Goal: Task Accomplishment & Management: Manage account settings

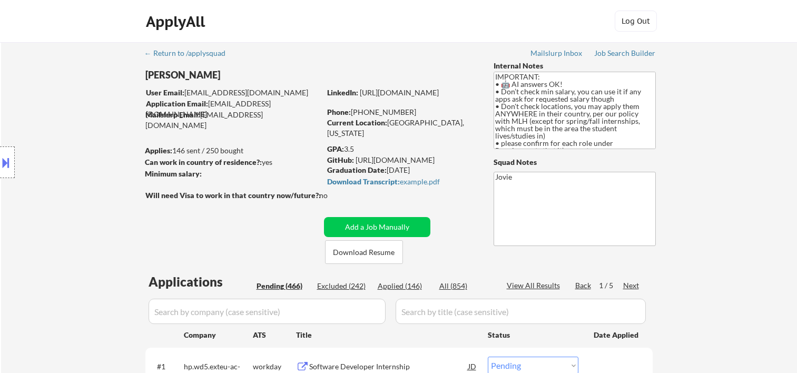
select select ""pending""
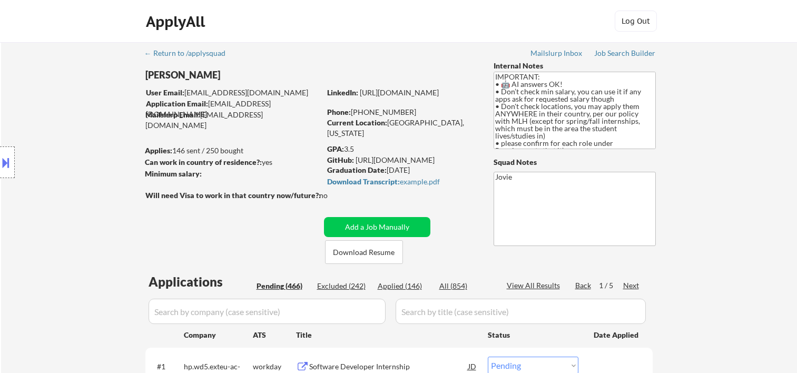
select select ""pending""
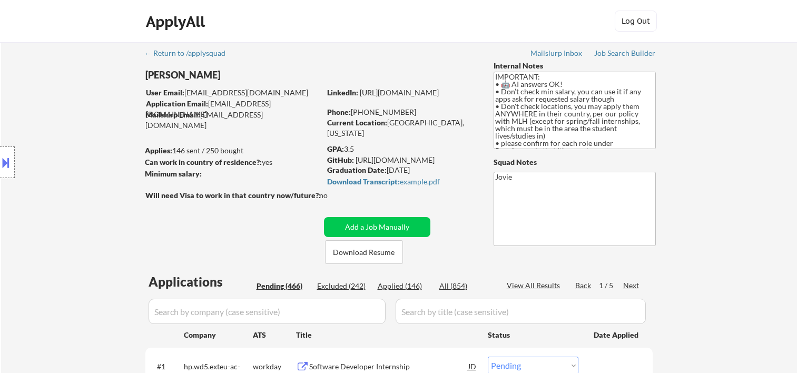
select select ""pending""
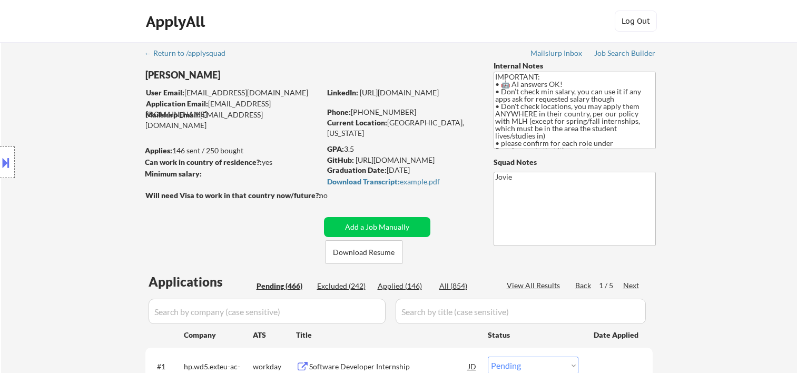
select select ""pending""
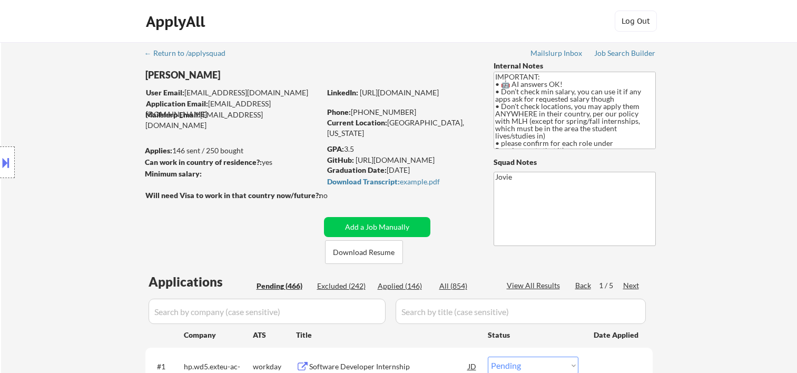
select select ""pending""
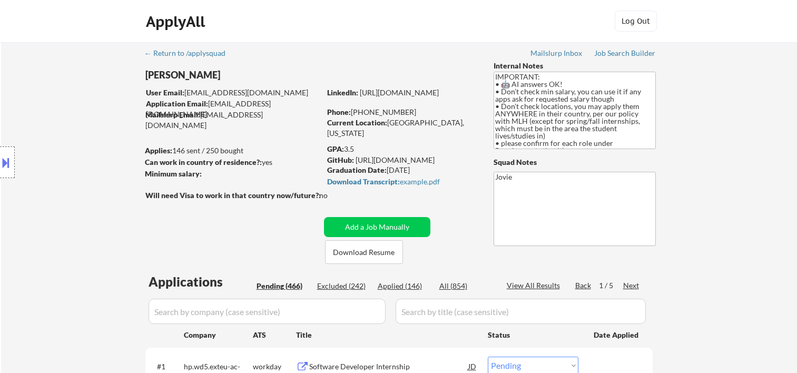
select select ""pending""
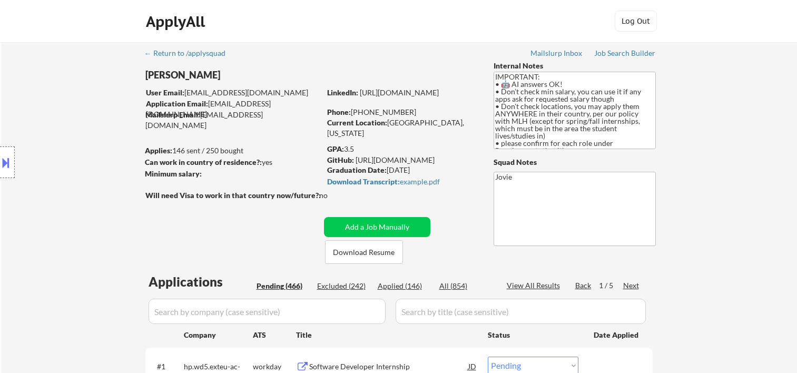
select select ""pending""
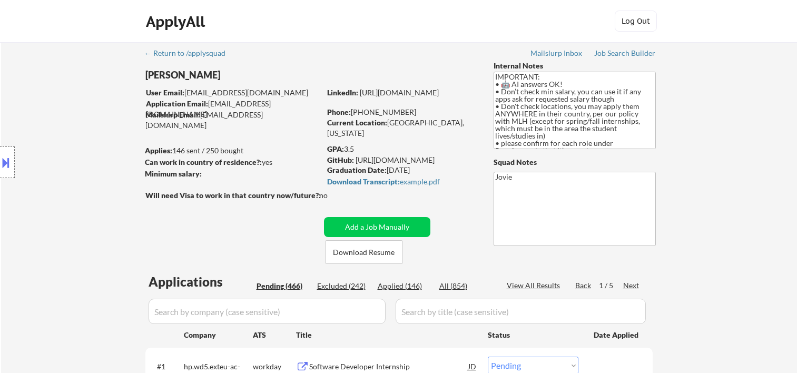
select select ""pending""
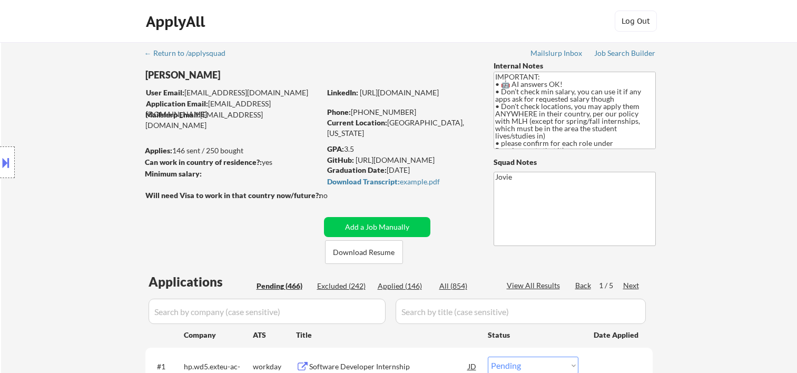
select select ""pending""
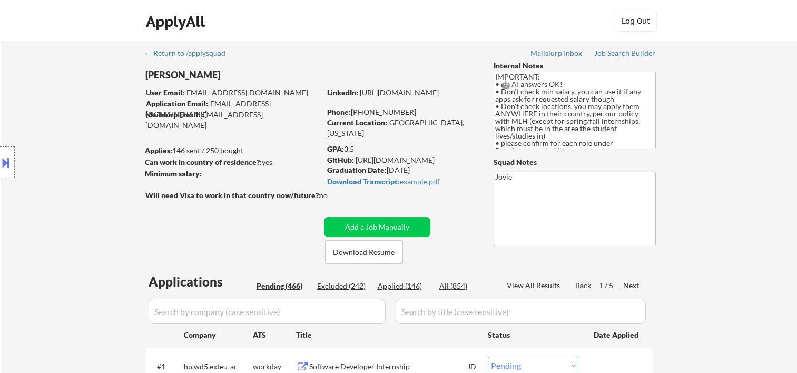
select select ""pending""
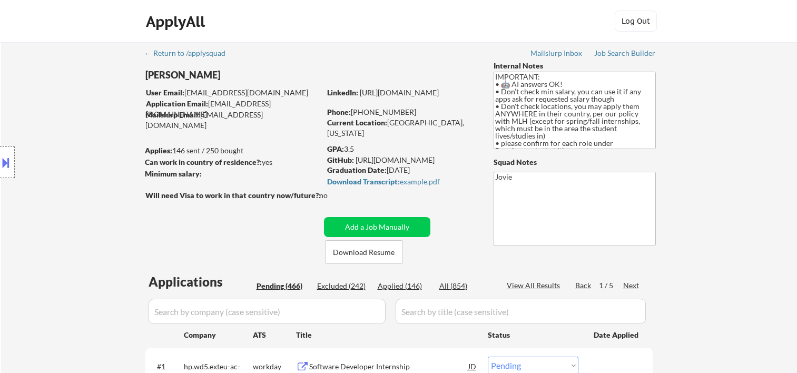
select select ""pending""
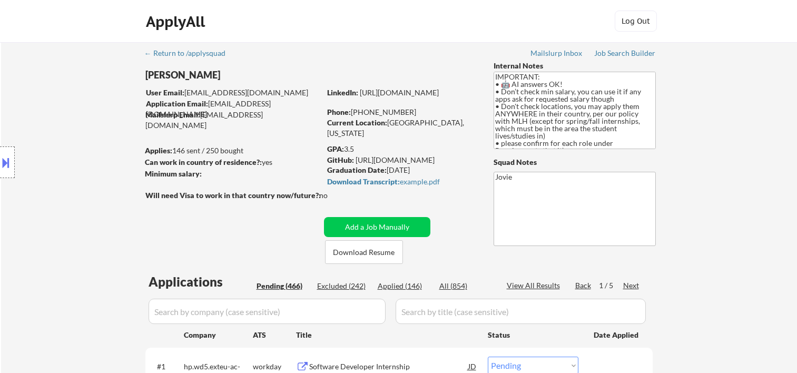
select select ""pending""
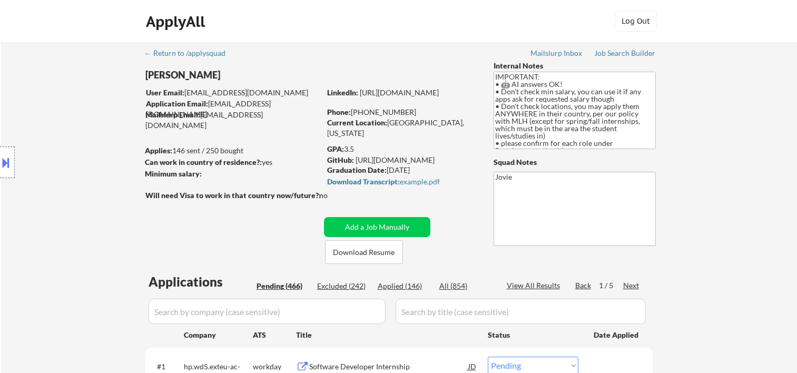
select select ""pending""
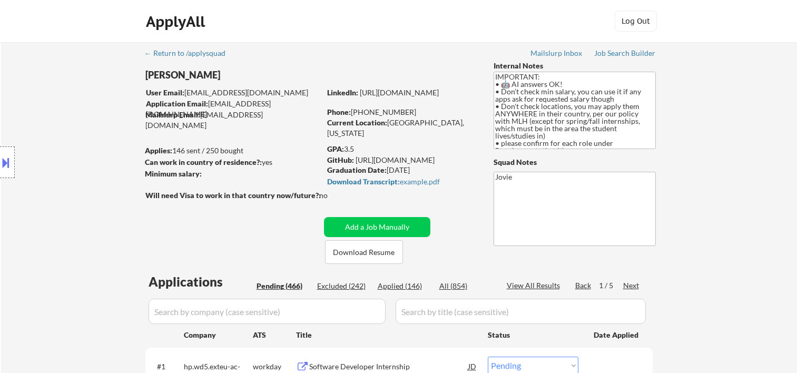
select select ""pending""
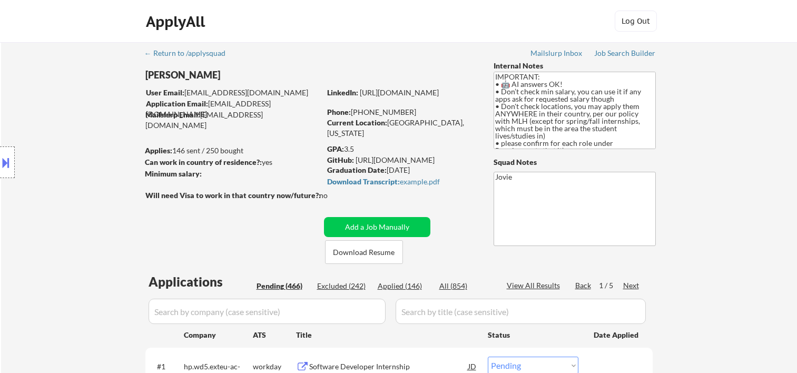
select select ""pending""
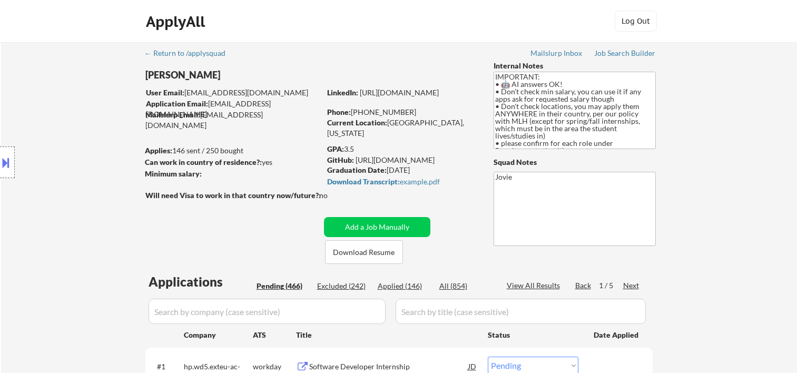
select select ""pending""
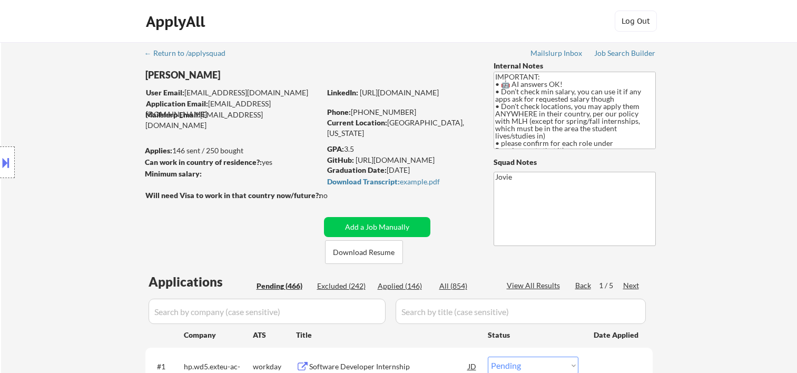
select select ""pending""
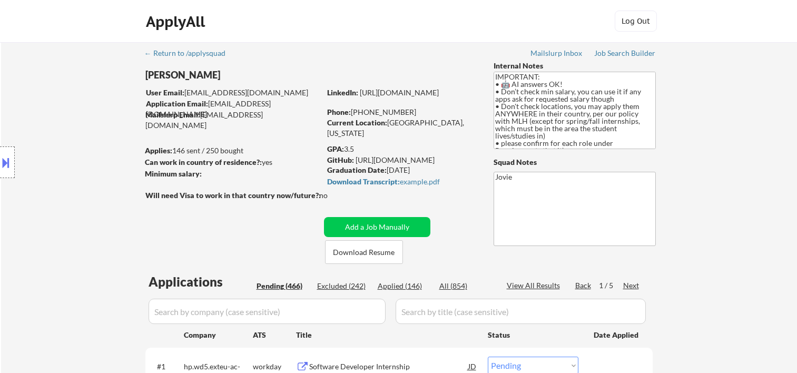
select select ""pending""
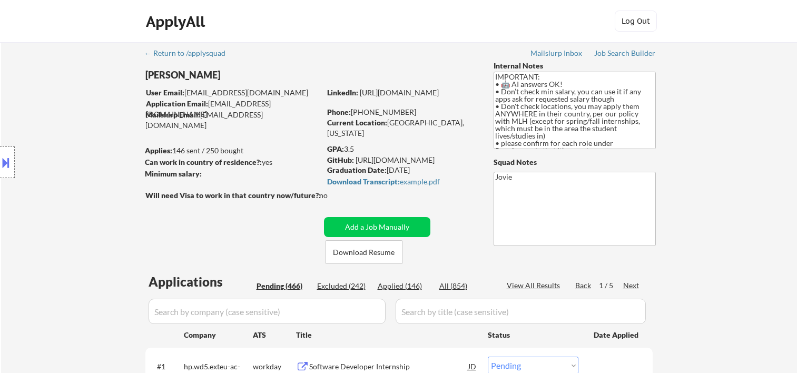
select select ""pending""
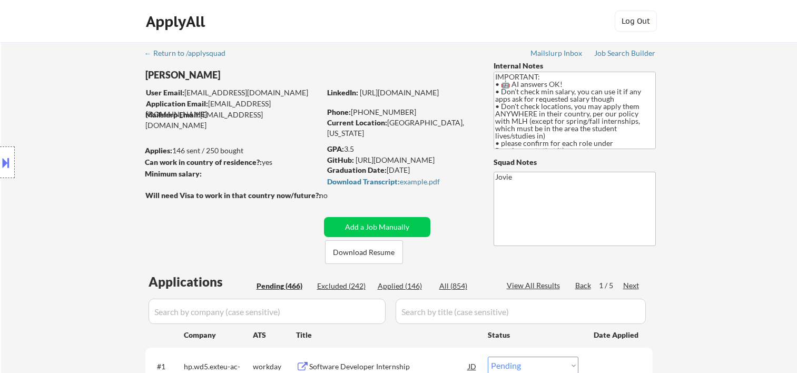
select select ""pending""
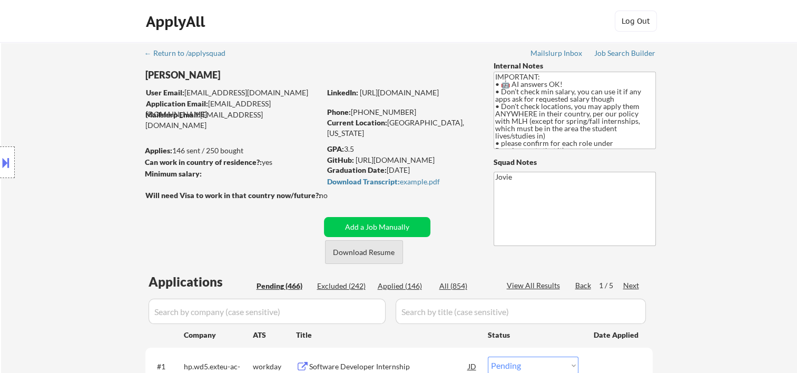
click at [375, 255] on button "Download Resume" at bounding box center [364, 252] width 78 height 24
click at [491, 17] on div "ApplyAll Log In Sign Up Log Out" at bounding box center [398, 24] width 527 height 26
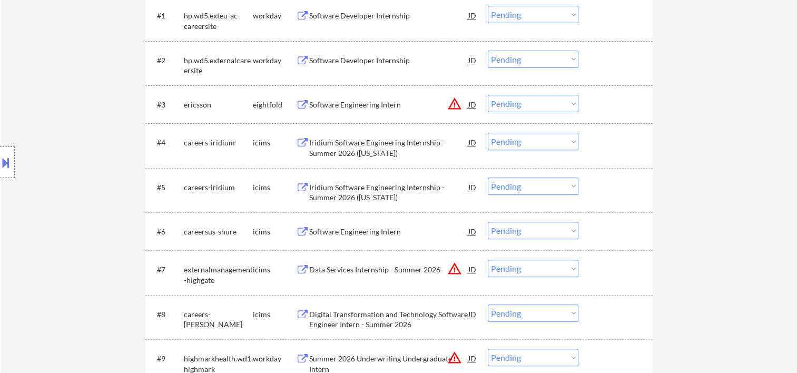
scroll to position [175, 0]
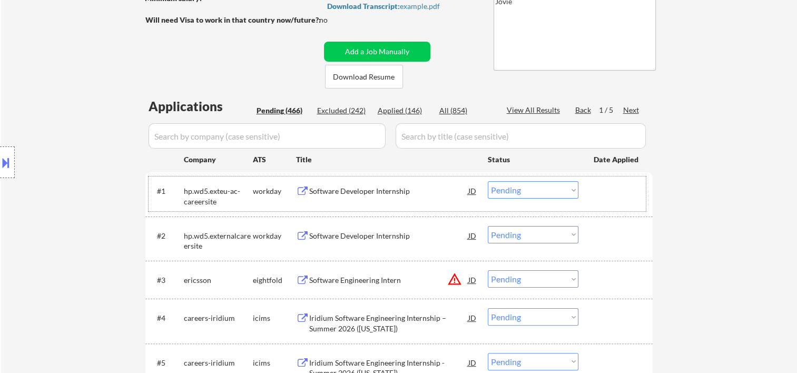
click at [603, 193] on div at bounding box center [616, 190] width 46 height 19
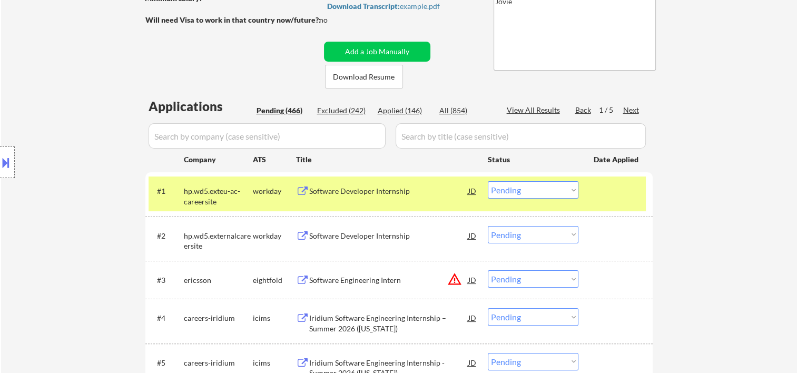
scroll to position [351, 0]
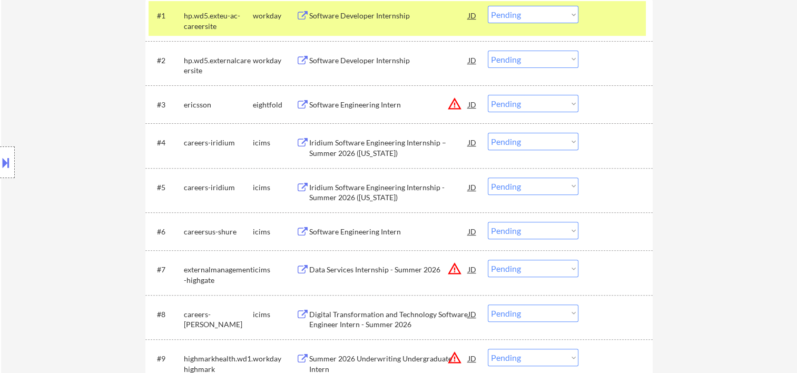
click at [405, 25] on div "#1 hp.wd5.exteu-ac-careersite workday Software Developer Internship JD Choose a…" at bounding box center [396, 18] width 497 height 35
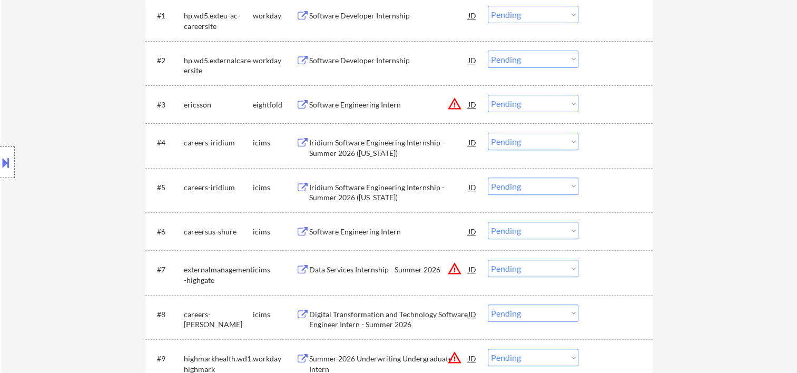
drag, startPoint x: 592, startPoint y: 22, endPoint x: 478, endPoint y: 25, distance: 114.3
click at [593, 22] on div "#1 hp.wd5.exteu-ac-careersite workday Software Developer Internship JD Choose a…" at bounding box center [396, 18] width 497 height 35
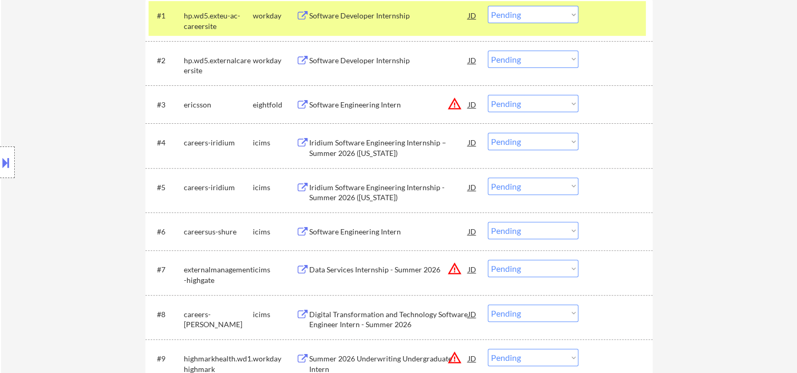
click at [295, 15] on div "workday" at bounding box center [274, 16] width 43 height 11
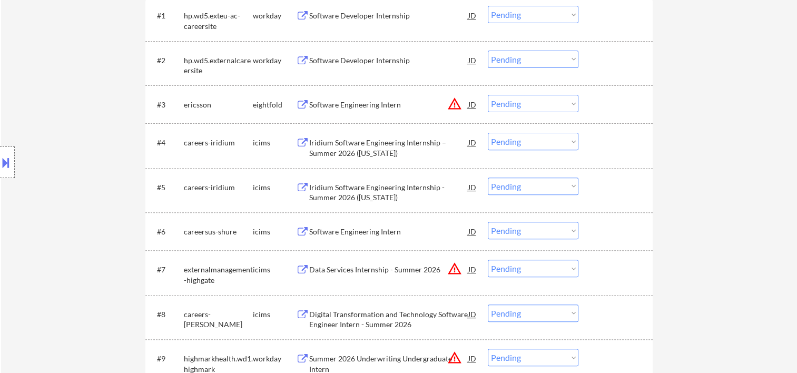
click at [331, 22] on div "Software Developer Internship" at bounding box center [388, 15] width 159 height 19
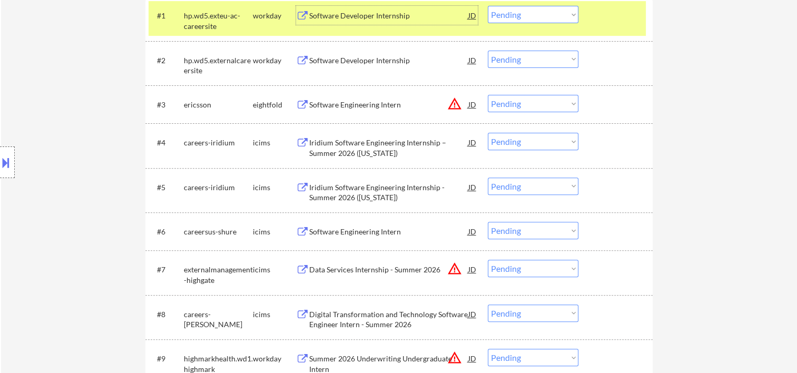
click at [384, 8] on div "Software Developer Internship" at bounding box center [388, 15] width 159 height 19
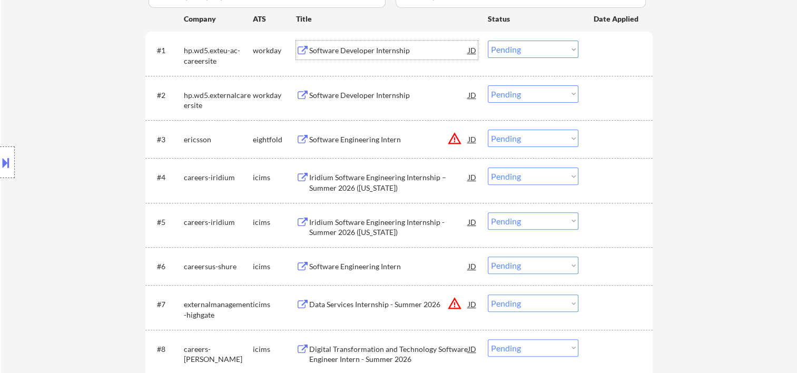
scroll to position [175, 0]
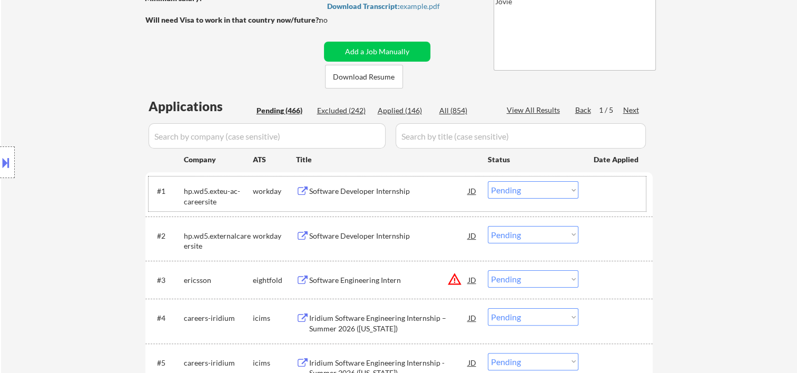
click at [606, 189] on div at bounding box center [616, 190] width 46 height 19
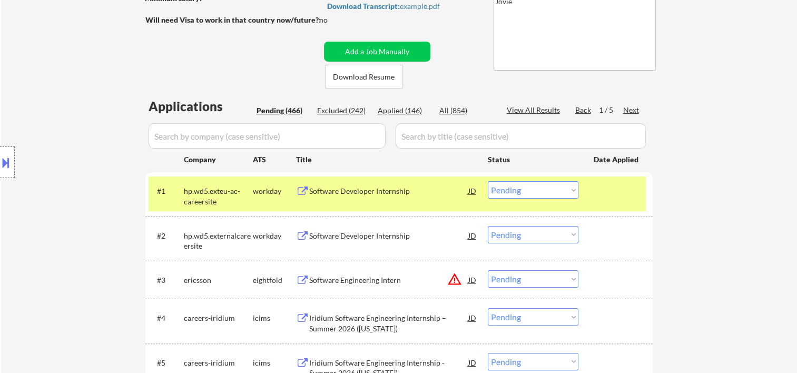
click at [473, 189] on div "JD" at bounding box center [472, 190] width 11 height 19
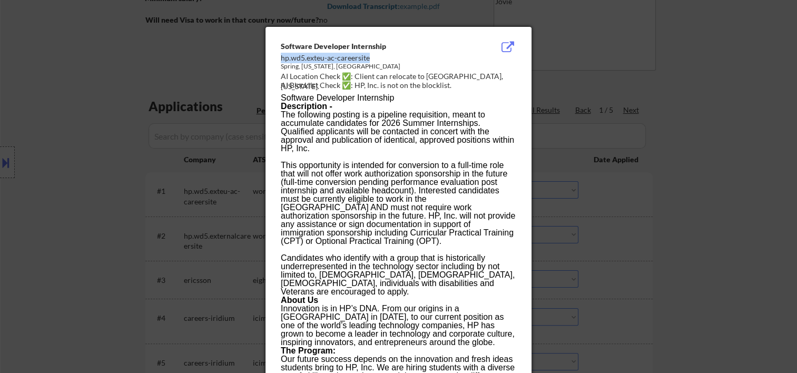
drag, startPoint x: 281, startPoint y: 56, endPoint x: 369, endPoint y: 55, distance: 88.0
click at [369, 55] on div "hp.wd5.exteu-ac-careersite" at bounding box center [372, 58] width 182 height 11
copy div "hp.wd5.exteu-ac-careersite"
click at [720, 80] on div at bounding box center [398, 186] width 797 height 373
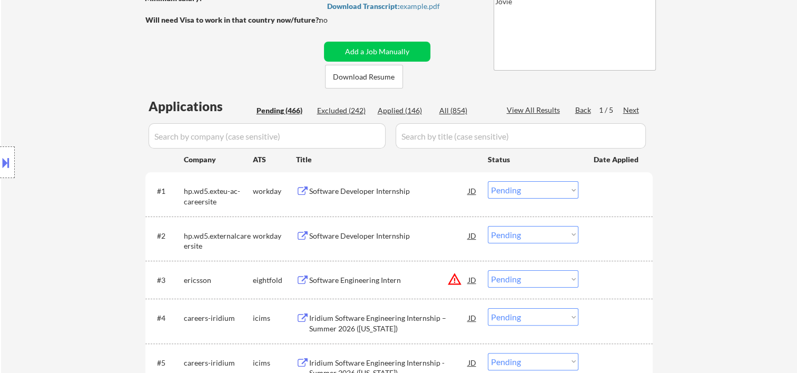
click at [621, 198] on div at bounding box center [616, 190] width 46 height 19
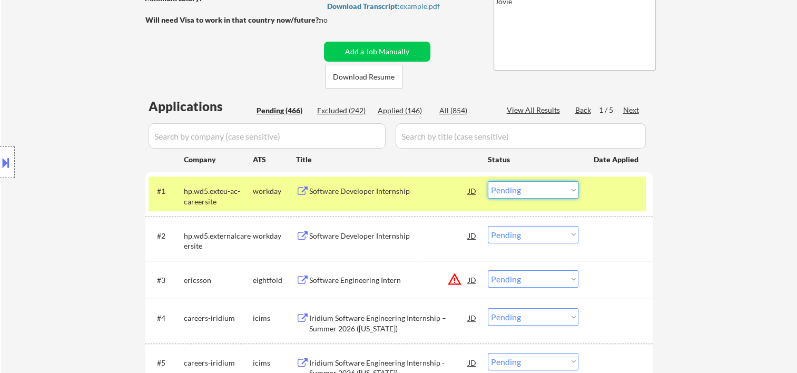
click at [569, 192] on select "Choose an option... Pending Applied Excluded (Questions) Excluded (Expired) Exc…" at bounding box center [533, 189] width 91 height 17
click at [488, 181] on select "Choose an option... Pending Applied Excluded (Questions) Excluded (Expired) Exc…" at bounding box center [533, 189] width 91 height 17
select select ""pending""
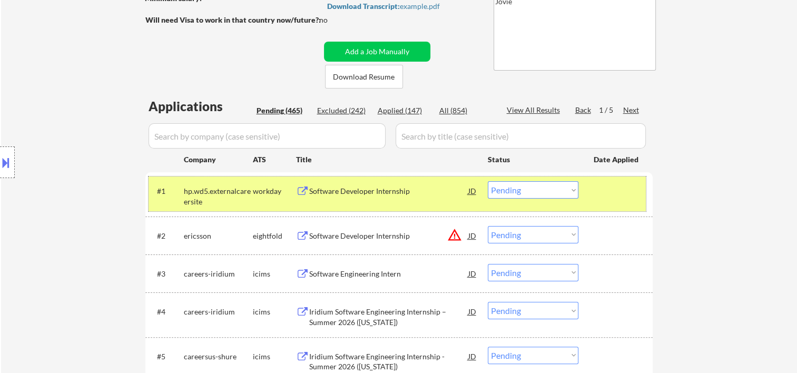
click at [626, 185] on div at bounding box center [616, 190] width 46 height 19
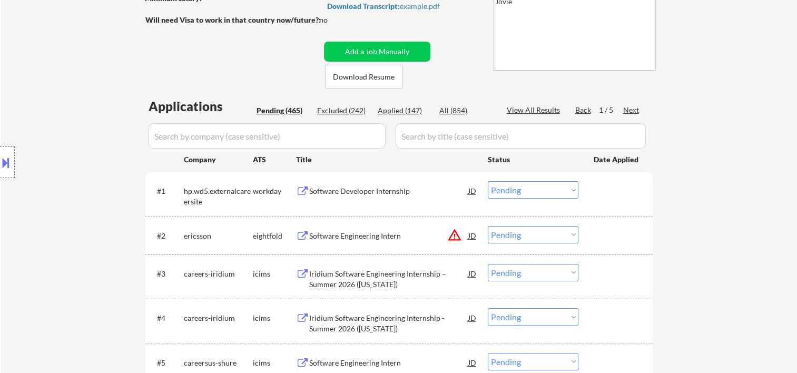
click at [619, 239] on div at bounding box center [616, 235] width 46 height 19
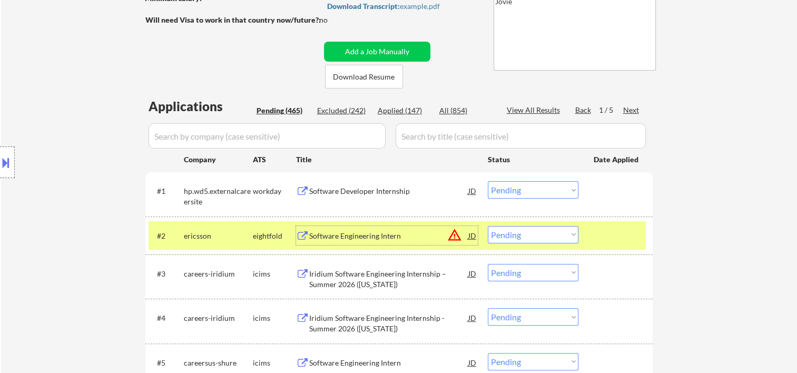
click at [411, 232] on div "Software Engineering Intern" at bounding box center [388, 236] width 159 height 11
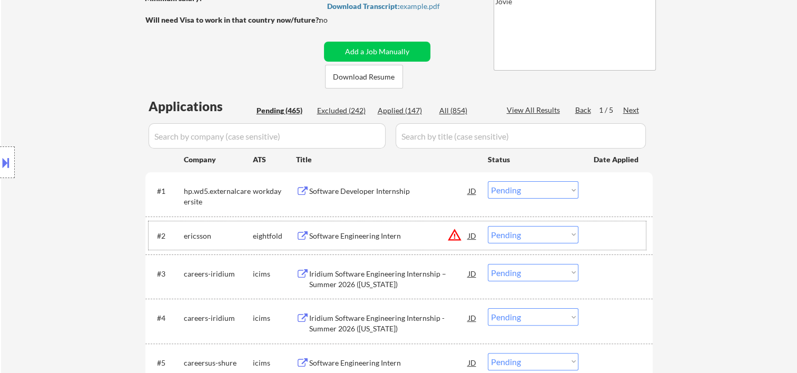
drag, startPoint x: 617, startPoint y: 233, endPoint x: 560, endPoint y: 232, distance: 56.9
click at [617, 234] on div at bounding box center [616, 235] width 46 height 19
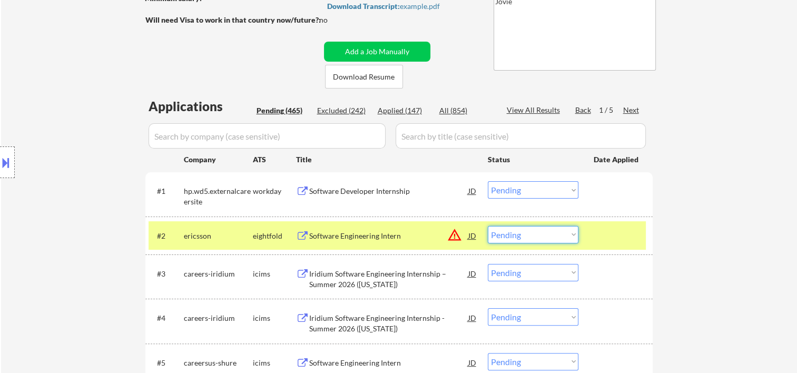
click at [557, 232] on select "Choose an option... Pending Applied Excluded (Questions) Excluded (Expired) Exc…" at bounding box center [533, 234] width 91 height 17
click at [488, 226] on select "Choose an option... Pending Applied Excluded (Questions) Excluded (Expired) Exc…" at bounding box center [533, 234] width 91 height 17
select select ""pending""
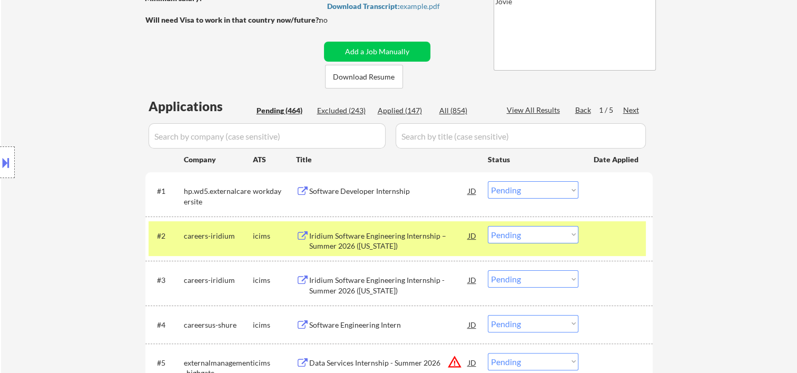
click at [600, 224] on div "#2 careers-iridium icims Iridium Software Engineering Internship – Summer 2026 …" at bounding box center [396, 238] width 497 height 35
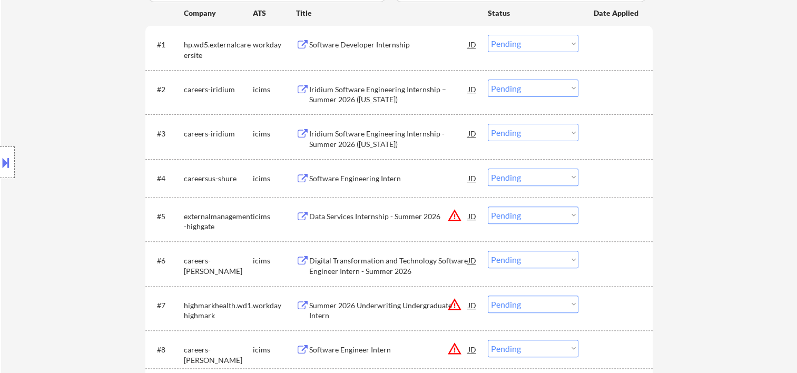
scroll to position [351, 0]
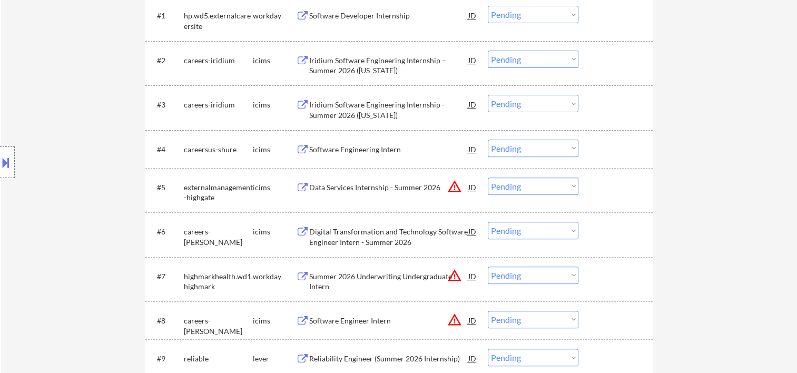
click at [589, 278] on div "#7 highmarkhealth.wd1.highmark workday Summer 2026 Underwriting Undergraduate I…" at bounding box center [396, 279] width 497 height 35
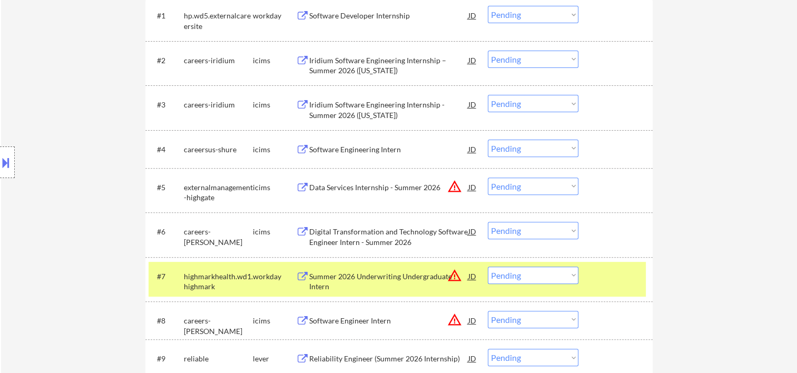
click at [416, 280] on div "Summer 2026 Underwriting Undergraduate Intern" at bounding box center [388, 281] width 159 height 21
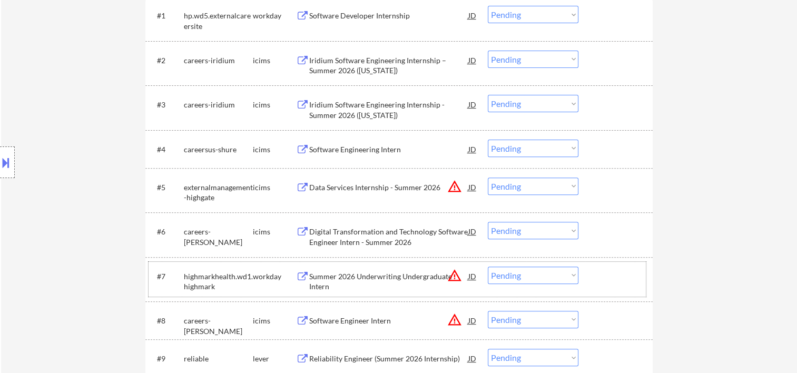
click at [594, 280] on div at bounding box center [616, 275] width 46 height 19
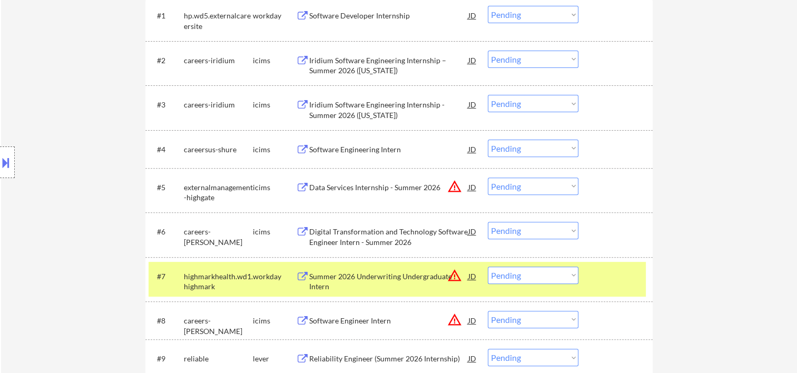
click at [553, 276] on select "Choose an option... Pending Applied Excluded (Questions) Excluded (Expired) Exc…" at bounding box center [533, 274] width 91 height 17
click at [488, 266] on select "Choose an option... Pending Applied Excluded (Questions) Excluded (Expired) Exc…" at bounding box center [533, 274] width 91 height 17
select select ""pending""
click at [589, 276] on div "#7 careers-berkley icims Summer 2026 Underwriting Undergraduate Intern JD warni…" at bounding box center [396, 279] width 497 height 35
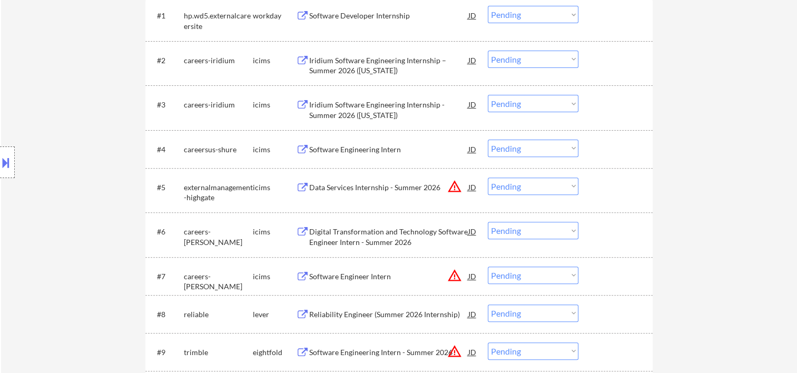
click at [609, 313] on div at bounding box center [616, 313] width 46 height 19
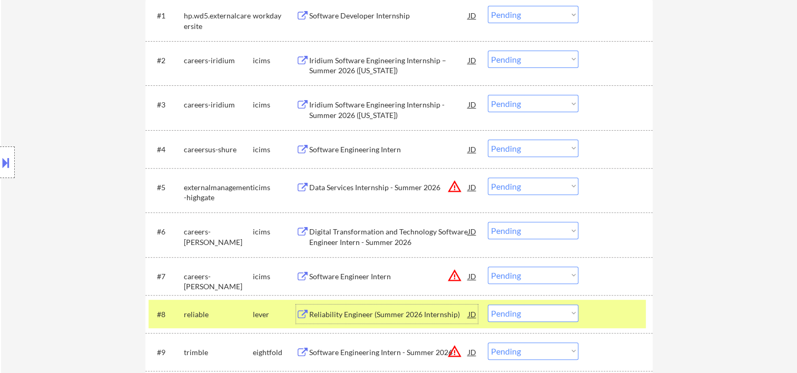
click at [395, 309] on div "Reliability Engineer (Summer 2026 Internship)" at bounding box center [388, 314] width 159 height 11
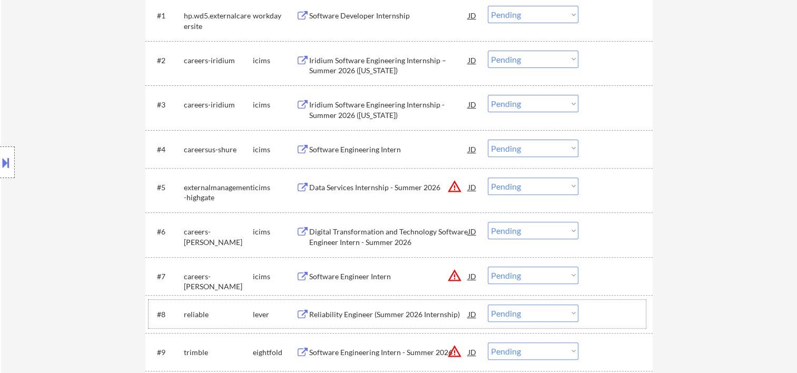
drag, startPoint x: 598, startPoint y: 322, endPoint x: 577, endPoint y: 316, distance: 21.3
click at [598, 321] on div at bounding box center [616, 313] width 46 height 19
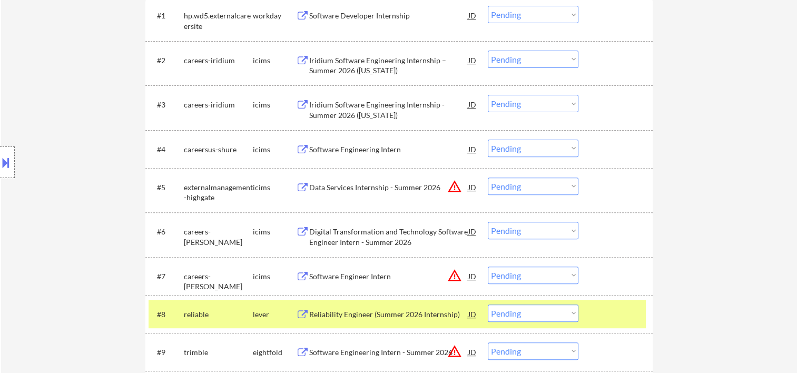
click at [572, 316] on select "Choose an option... Pending Applied Excluded (Questions) Excluded (Expired) Exc…" at bounding box center [533, 312] width 91 height 17
click at [488, 304] on select "Choose an option... Pending Applied Excluded (Questions) Excluded (Expired) Exc…" at bounding box center [533, 312] width 91 height 17
select select ""pending""
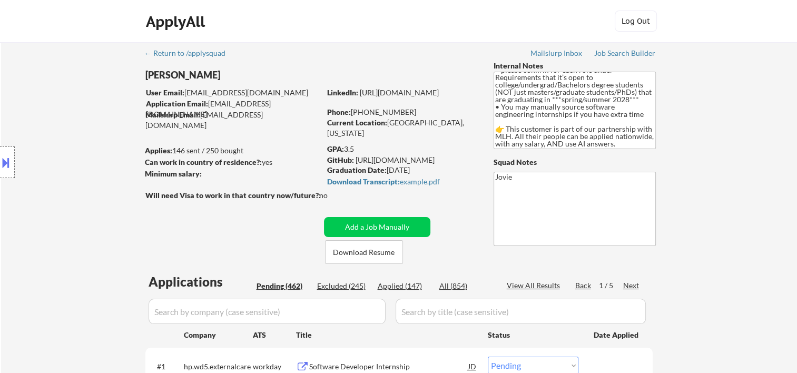
scroll to position [175, 0]
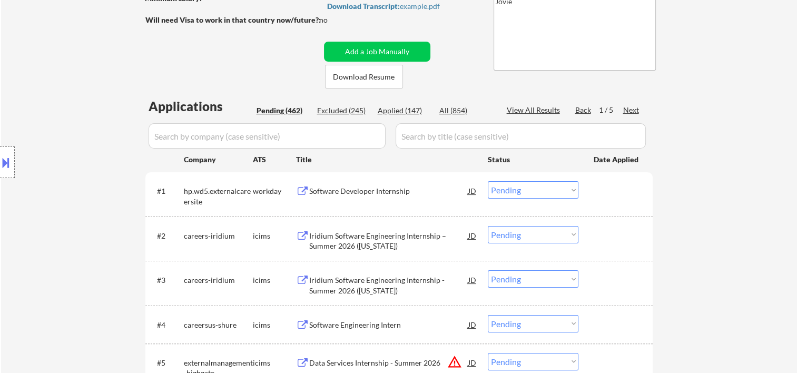
click at [591, 196] on div "#1 hp.wd5.externalcareersite workday Software Developer Internship JD Choose an…" at bounding box center [396, 193] width 497 height 35
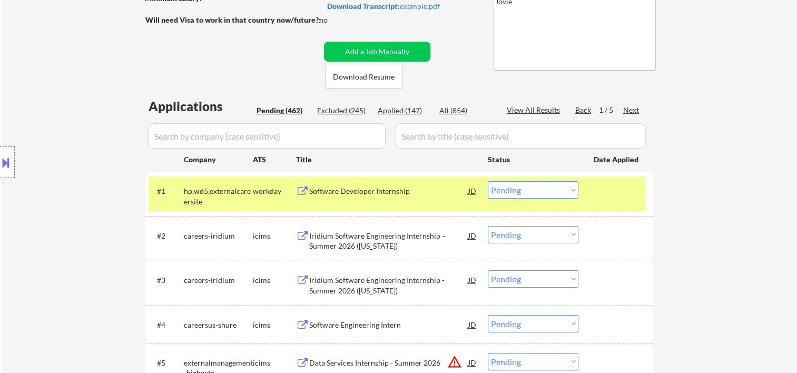
click at [599, 200] on div at bounding box center [616, 190] width 46 height 19
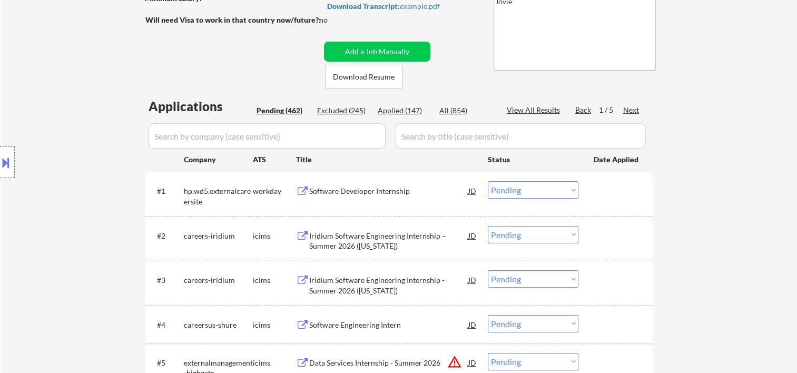
scroll to position [351, 0]
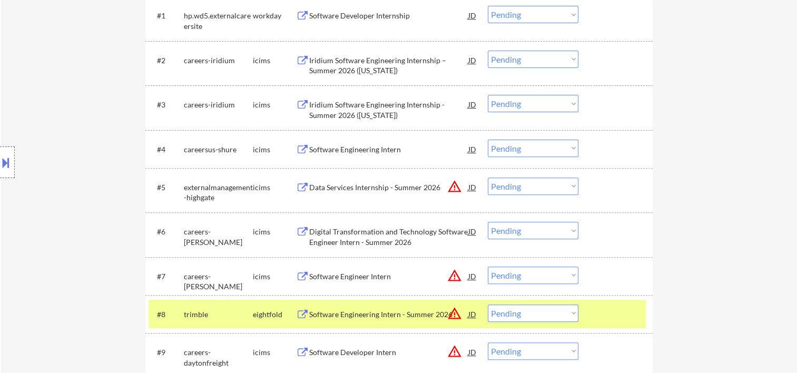
click at [615, 185] on div at bounding box center [616, 186] width 46 height 19
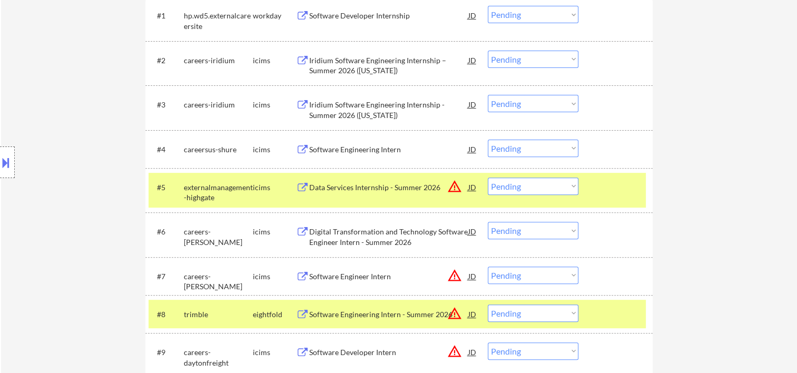
click at [605, 185] on div at bounding box center [616, 186] width 46 height 19
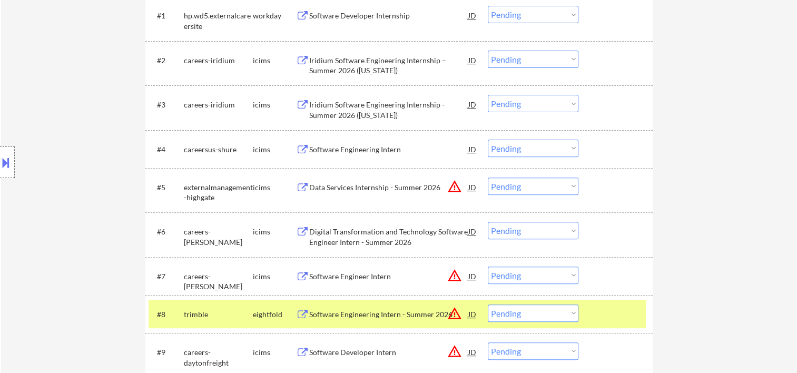
scroll to position [527, 0]
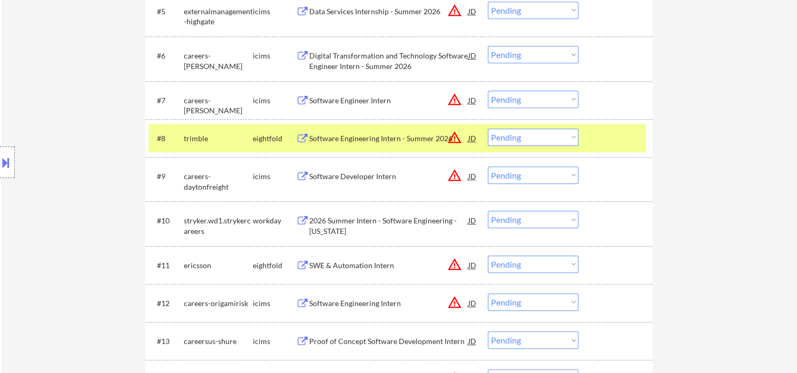
click at [618, 138] on div at bounding box center [616, 137] width 46 height 19
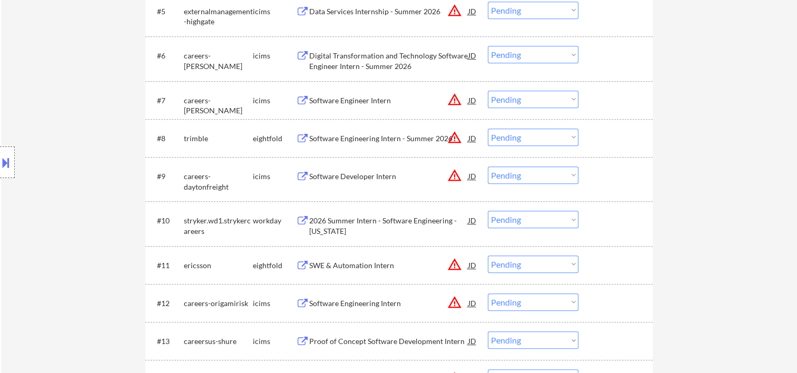
click at [612, 217] on div at bounding box center [616, 220] width 46 height 19
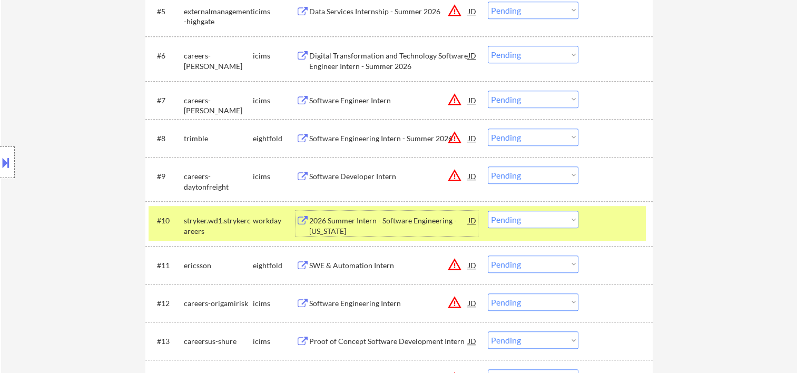
click at [419, 227] on div "2026 Summer Intern - Software Engineering - [US_STATE]" at bounding box center [388, 225] width 159 height 21
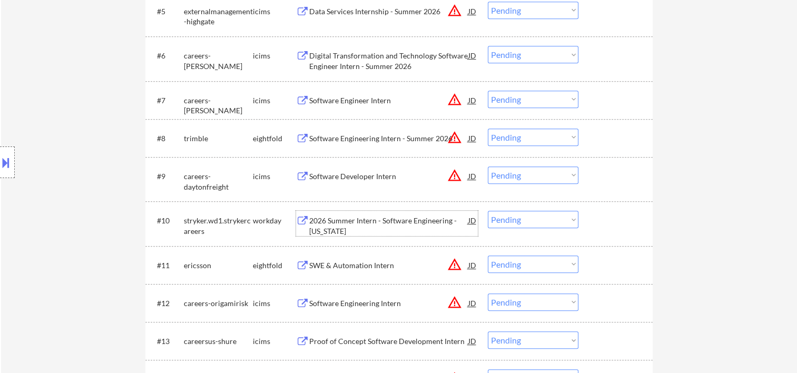
click at [597, 222] on div at bounding box center [616, 220] width 46 height 19
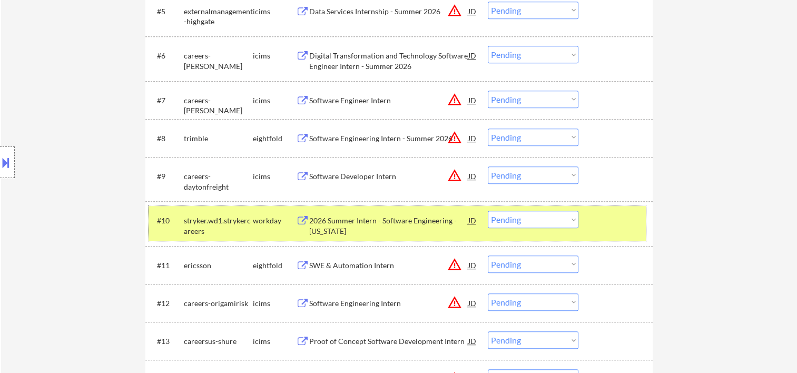
click at [567, 221] on select "Choose an option... Pending Applied Excluded (Questions) Excluded (Expired) Exc…" at bounding box center [533, 219] width 91 height 17
click at [488, 211] on select "Choose an option... Pending Applied Excluded (Questions) Excluded (Expired) Exc…" at bounding box center [533, 219] width 91 height 17
select select ""pending""
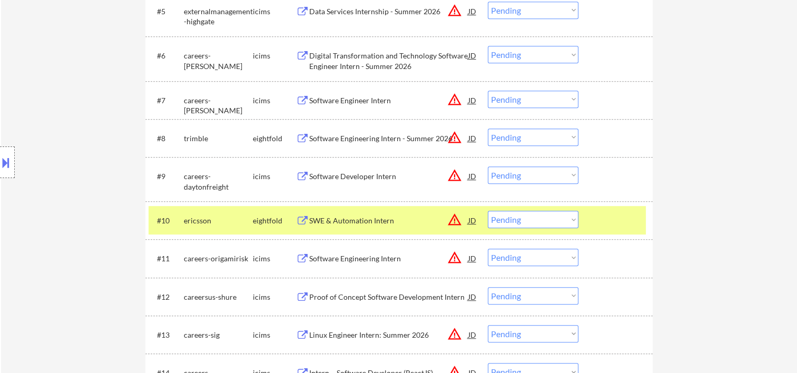
click at [600, 221] on div at bounding box center [616, 220] width 46 height 19
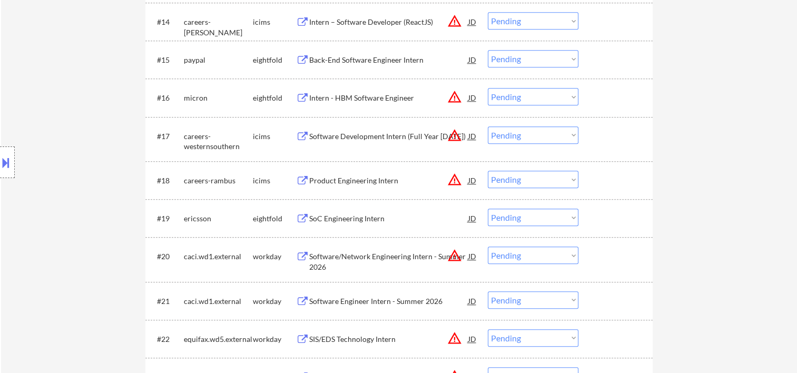
scroll to position [1053, 0]
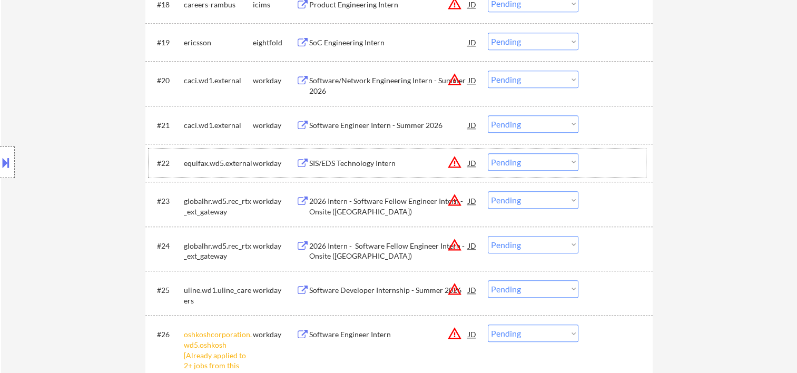
click at [600, 162] on div at bounding box center [616, 162] width 46 height 19
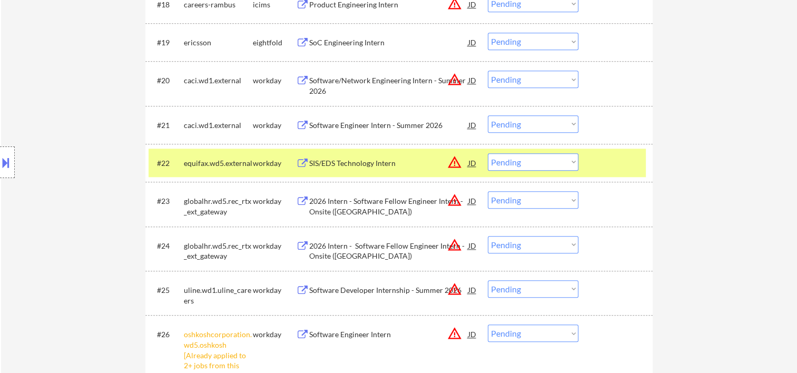
click at [418, 158] on div "SIS/EDS Technology Intern" at bounding box center [388, 163] width 159 height 11
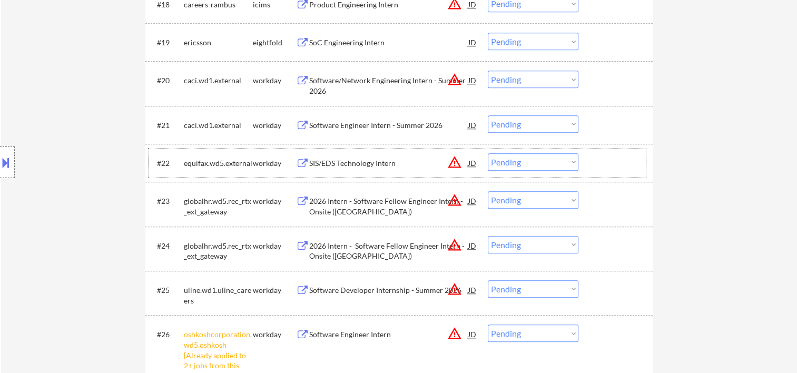
drag, startPoint x: 593, startPoint y: 156, endPoint x: 575, endPoint y: 162, distance: 19.0
click at [591, 156] on div "#22 equifax.wd5.external workday SIS/EDS Technology Intern JD warning_amber Cho…" at bounding box center [396, 162] width 497 height 28
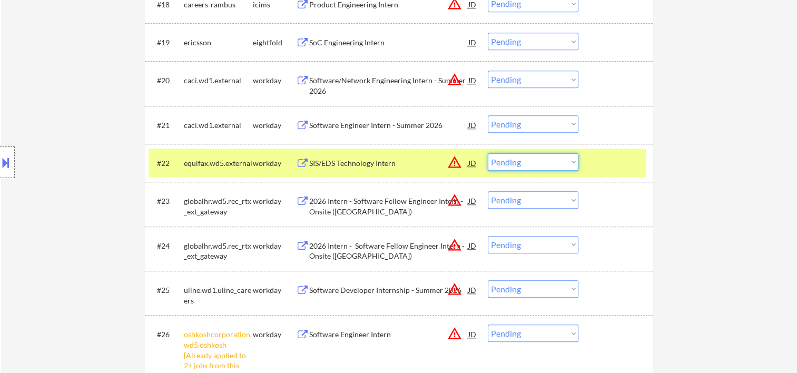
click at [566, 162] on select "Choose an option... Pending Applied Excluded (Questions) Excluded (Expired) Exc…" at bounding box center [533, 161] width 91 height 17
click at [488, 153] on select "Choose an option... Pending Applied Excluded (Questions) Excluded (Expired) Exc…" at bounding box center [533, 161] width 91 height 17
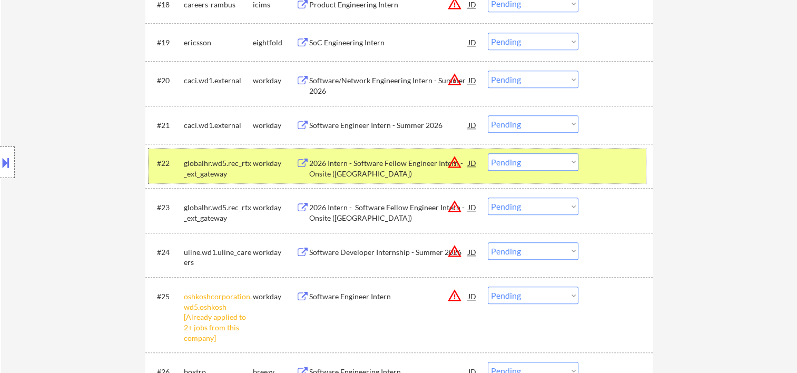
click at [594, 172] on div "#22 globalhr.wd5.rec_rtx_ext_gateway workday 2026 Intern - Software Fellow Engi…" at bounding box center [396, 165] width 497 height 35
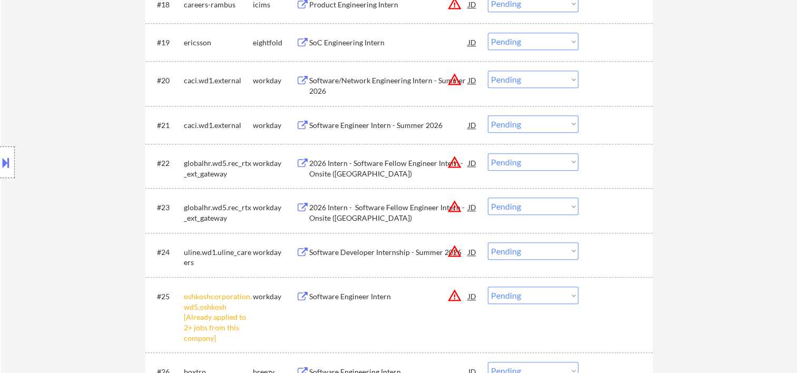
click at [600, 156] on div at bounding box center [616, 162] width 46 height 19
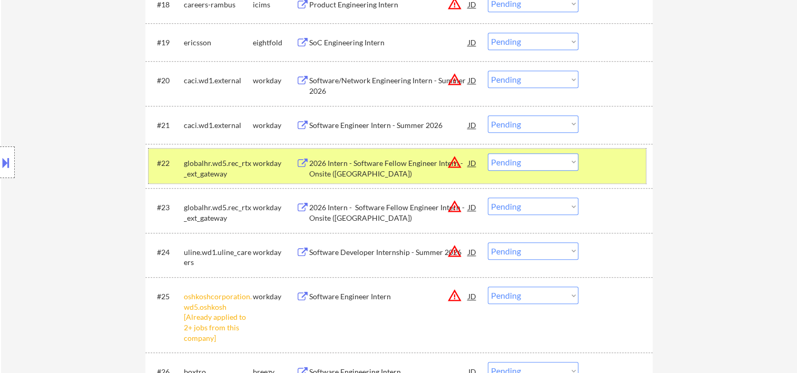
click at [589, 169] on div "#22 globalhr.wd5.rec_rtx_ext_gateway workday 2026 Intern - Software Fellow Engi…" at bounding box center [396, 165] width 497 height 35
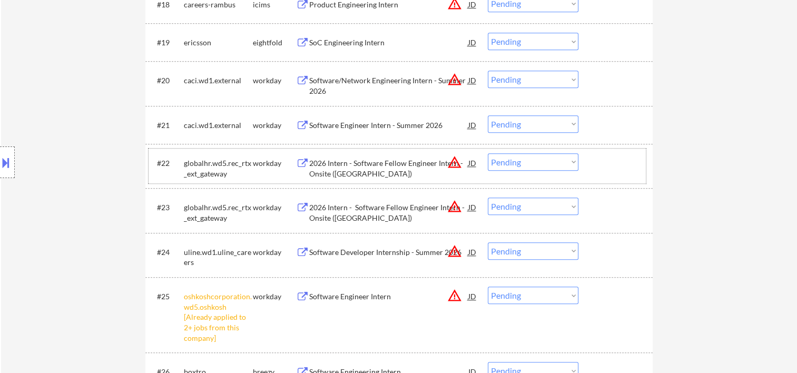
click at [615, 170] on div at bounding box center [616, 162] width 46 height 19
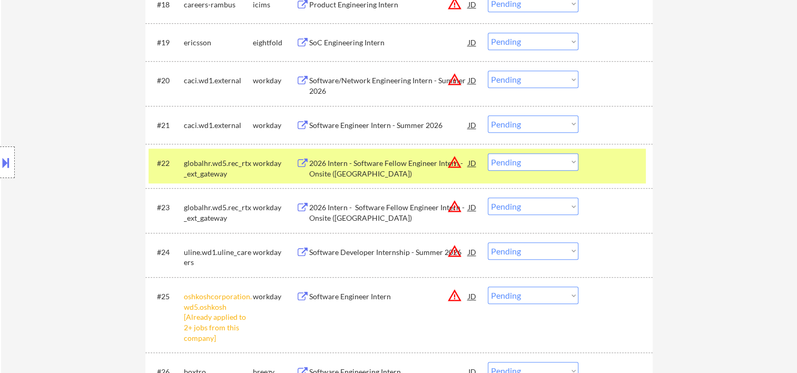
click at [388, 160] on div "2026 Intern - Software Fellow Engineer Intern - Onsite ([GEOGRAPHIC_DATA])" at bounding box center [388, 168] width 159 height 21
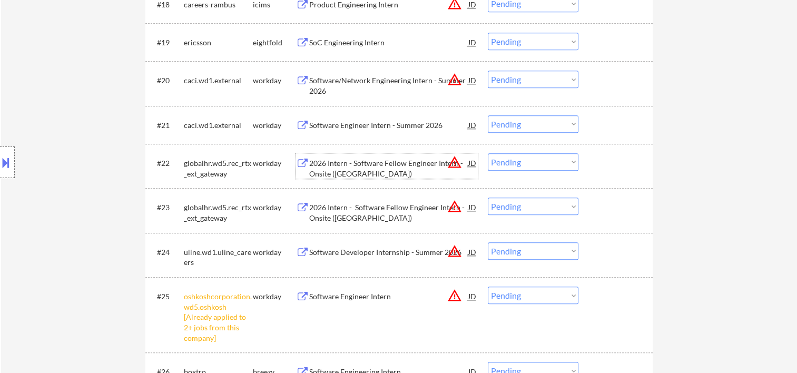
click at [601, 165] on div at bounding box center [616, 162] width 46 height 19
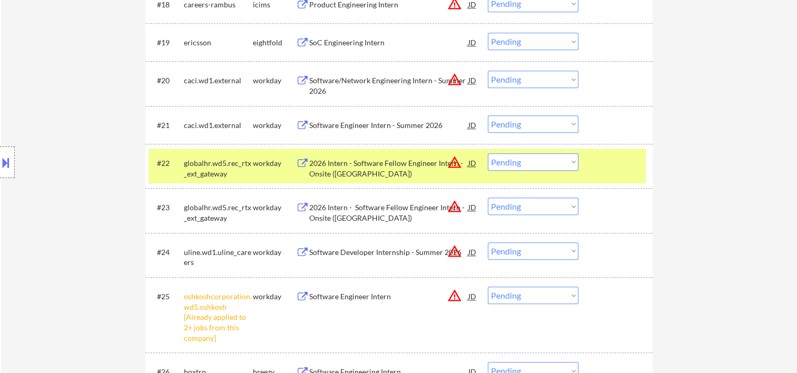
click at [564, 163] on select "Choose an option... Pending Applied Excluded (Questions) Excluded (Expired) Exc…" at bounding box center [533, 161] width 91 height 17
click at [488, 153] on select "Choose an option... Pending Applied Excluded (Questions) Excluded (Expired) Exc…" at bounding box center [533, 161] width 91 height 17
select select ""pending""
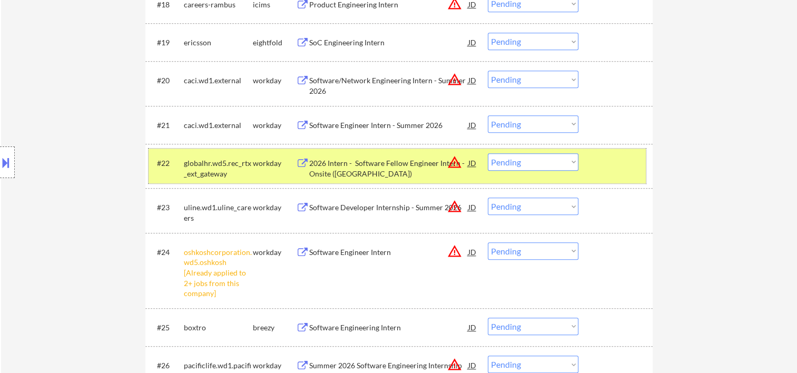
click at [602, 169] on div at bounding box center [616, 162] width 46 height 19
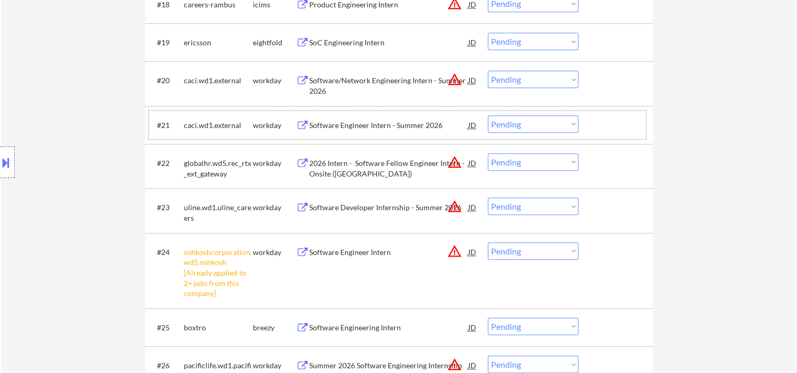
click at [621, 124] on div at bounding box center [616, 124] width 46 height 19
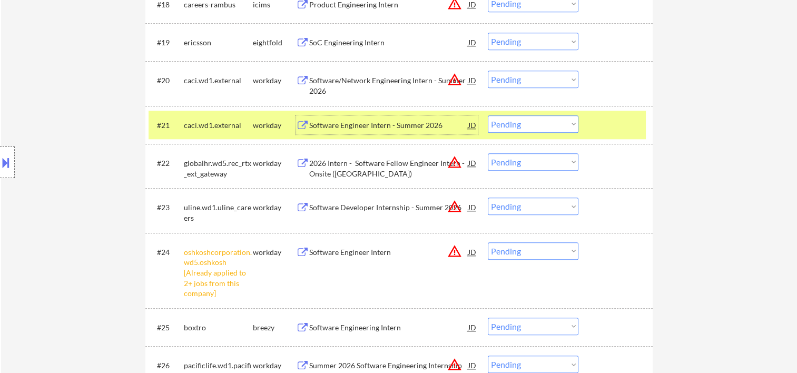
click at [416, 131] on div "Software Engineer Intern - Summer 2026" at bounding box center [388, 124] width 159 height 19
